Goal: Transaction & Acquisition: Purchase product/service

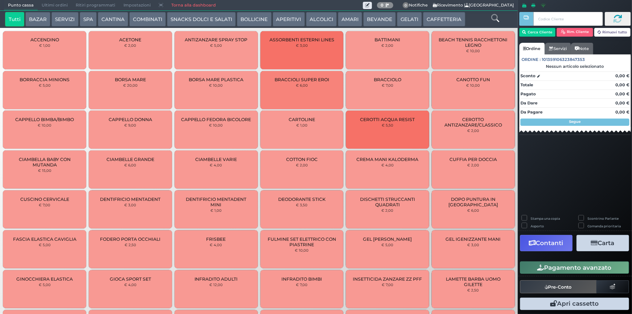
click at [62, 4] on span "Ultimi ordini" at bounding box center [55, 5] width 34 height 10
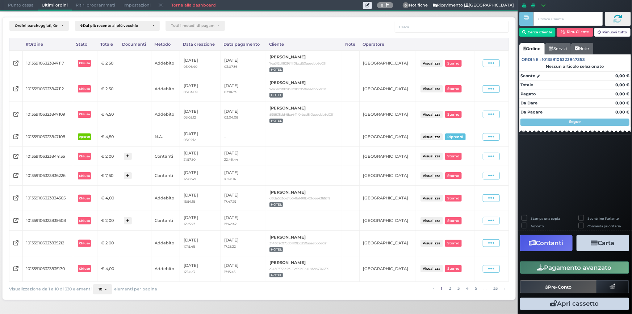
click at [31, 3] on span "Punto cassa" at bounding box center [21, 5] width 34 height 10
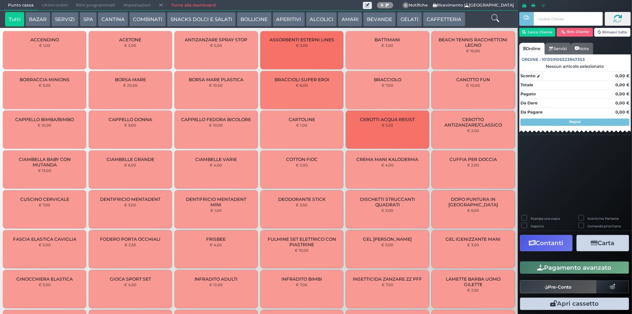
click at [57, 19] on button "SERVIZI" at bounding box center [64, 19] width 27 height 14
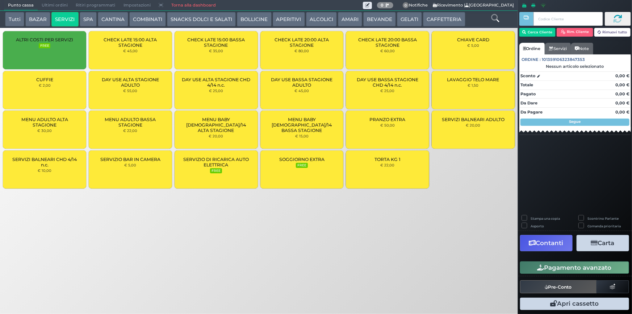
drag, startPoint x: 42, startPoint y: 74, endPoint x: 46, endPoint y: 86, distance: 13.3
click at [42, 76] on div "CUFFIE € 2,00" at bounding box center [44, 90] width 83 height 38
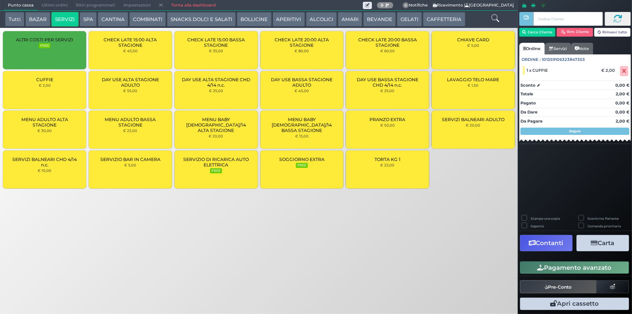
click at [46, 85] on small "€ 2,00" at bounding box center [45, 85] width 12 height 4
click at [577, 268] on button "Pagamento avanzato" at bounding box center [574, 267] width 109 height 12
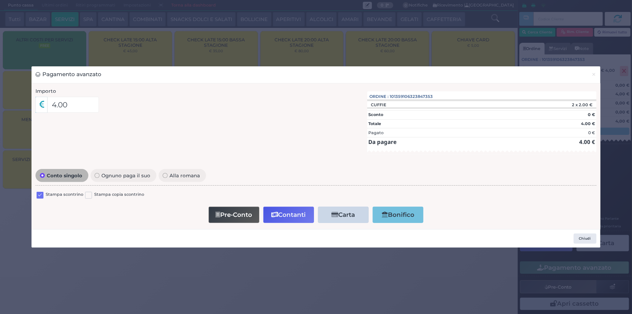
click at [41, 195] on label at bounding box center [40, 195] width 7 height 7
click at [0, 0] on input "checkbox" at bounding box center [0, 0] width 0 height 0
click at [287, 213] on button "Contanti" at bounding box center [288, 214] width 51 height 16
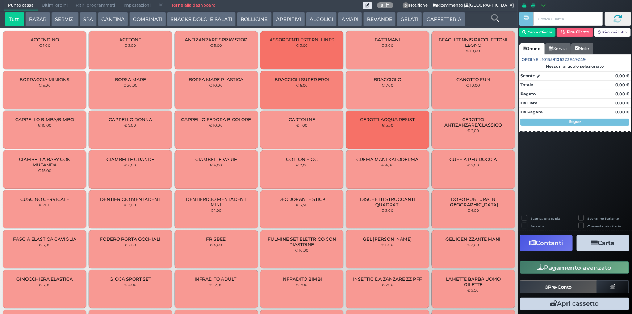
click at [47, 5] on span "Ultimi ordini" at bounding box center [55, 5] width 34 height 10
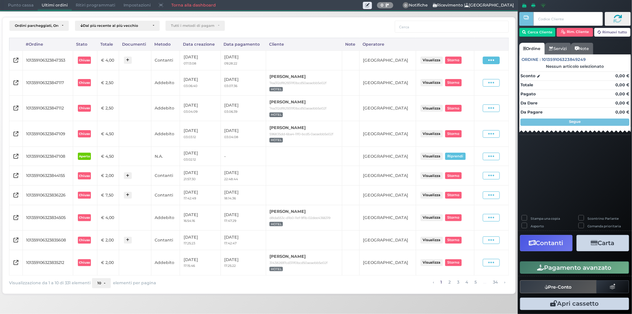
click at [492, 59] on icon at bounding box center [491, 60] width 6 height 7
click at [485, 79] on span "Ristampa Pre-Conto" at bounding box center [476, 81] width 30 height 12
click at [487, 62] on span at bounding box center [491, 60] width 17 height 8
click at [481, 79] on span "Ristampa Pre-Conto" at bounding box center [476, 81] width 30 height 12
click at [25, 8] on span "Punto cassa" at bounding box center [21, 5] width 34 height 10
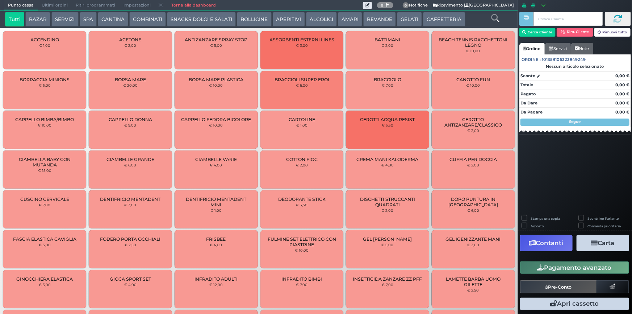
click at [47, 21] on button "BAZAR" at bounding box center [37, 19] width 25 height 14
click at [73, 20] on button "SERVIZI" at bounding box center [64, 19] width 27 height 14
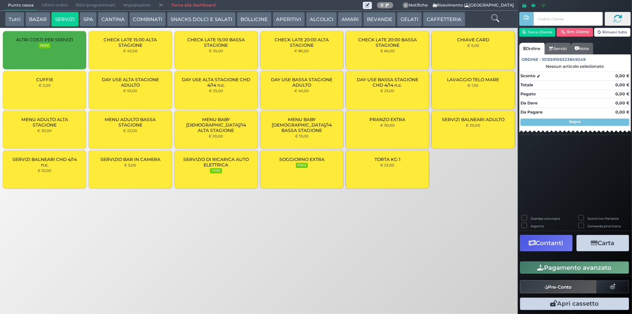
click at [68, 92] on div "CUFFIE € 2,00" at bounding box center [44, 90] width 83 height 38
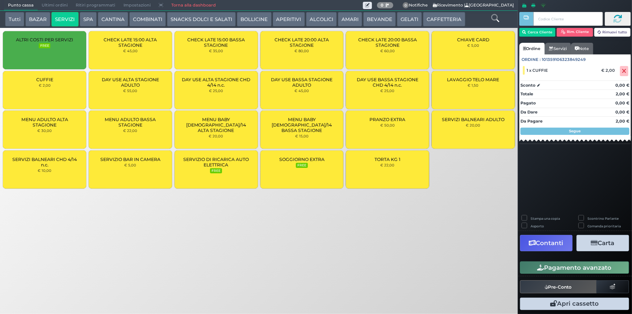
click at [69, 92] on div "CUFFIE € 2,00" at bounding box center [44, 90] width 83 height 38
click at [530, 30] on button "Cerca Cliente" at bounding box center [537, 32] width 37 height 9
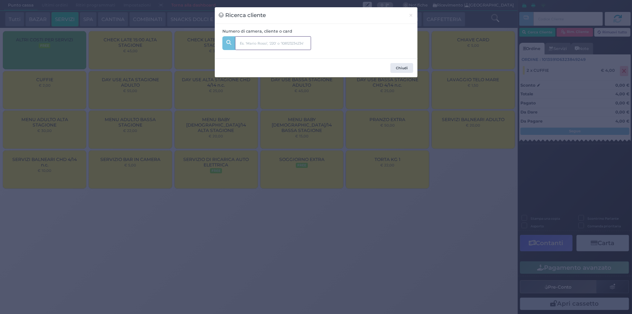
click at [269, 46] on input "text" at bounding box center [273, 43] width 76 height 14
type input "221"
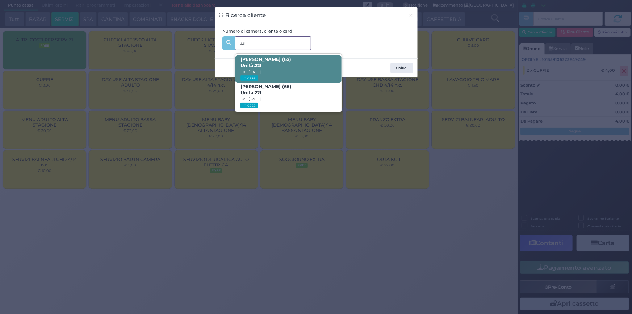
click at [279, 68] on span "Elena Missaglia (62) Unità: 221 Dal: 31/08/2025 In casa" at bounding box center [288, 68] width 106 height 27
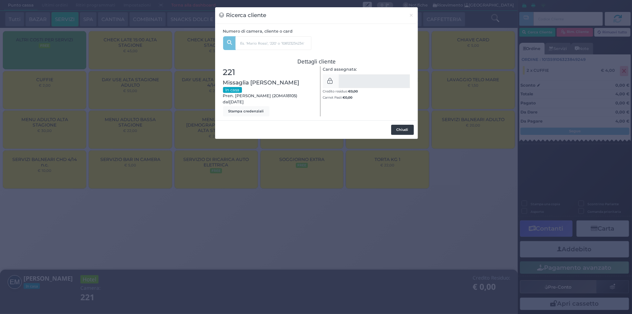
click at [407, 125] on button "Chiudi" at bounding box center [402, 130] width 23 height 10
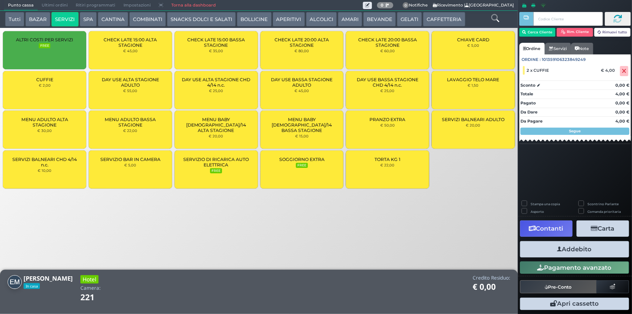
click at [595, 251] on button "Addebito" at bounding box center [574, 249] width 109 height 16
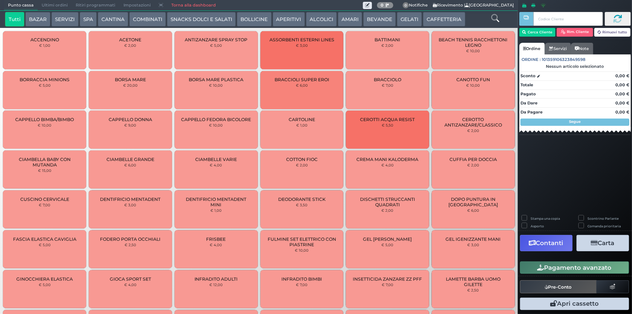
click at [56, 4] on span "Ultimi ordini" at bounding box center [55, 5] width 34 height 10
